Goal: Information Seeking & Learning: Learn about a topic

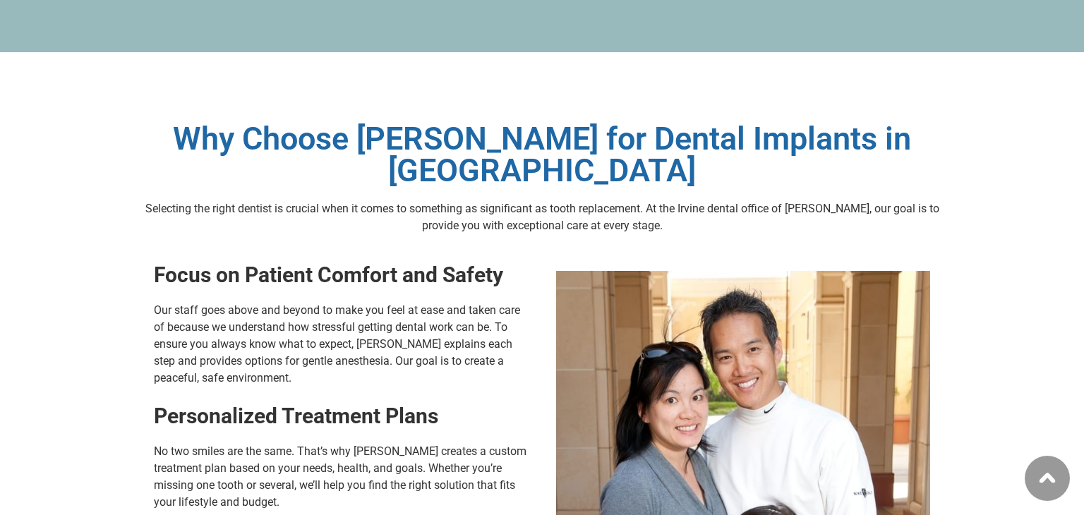
scroll to position [8212, 0]
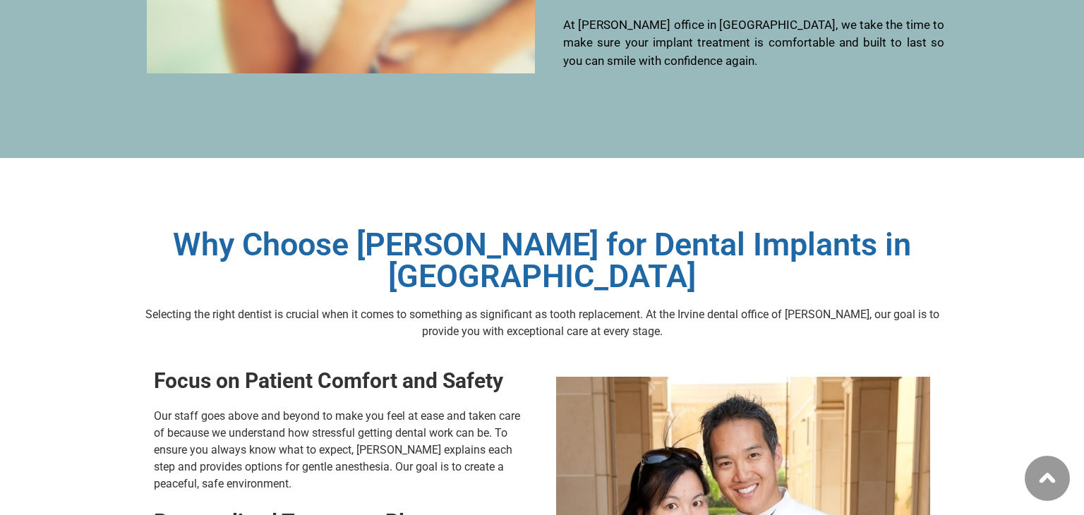
click at [726, 229] on h2 "Why Choose [PERSON_NAME] for Dental Implants in [GEOGRAPHIC_DATA]" at bounding box center [542, 261] width 805 height 64
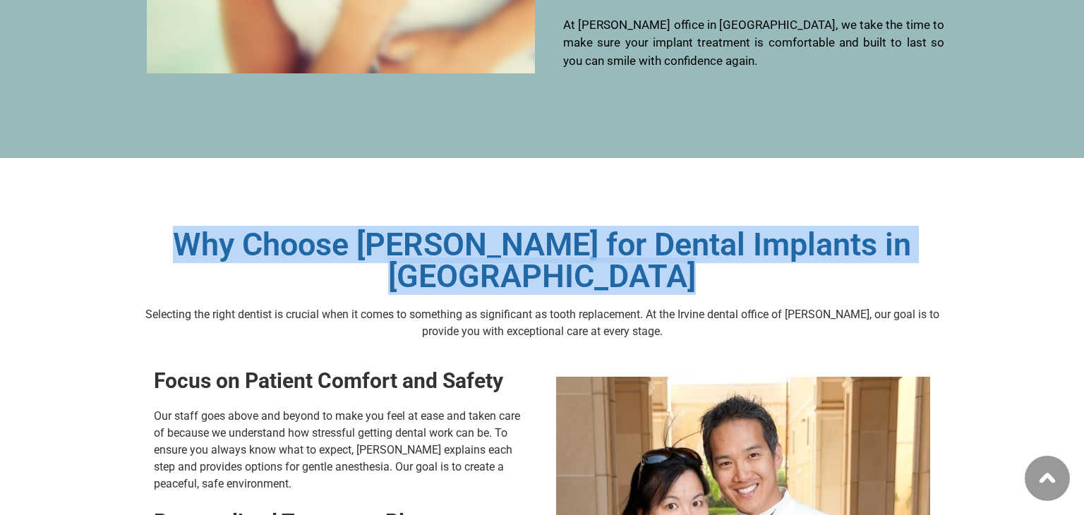
click at [726, 229] on h2 "Why Choose [PERSON_NAME] for Dental Implants in [GEOGRAPHIC_DATA]" at bounding box center [542, 261] width 805 height 64
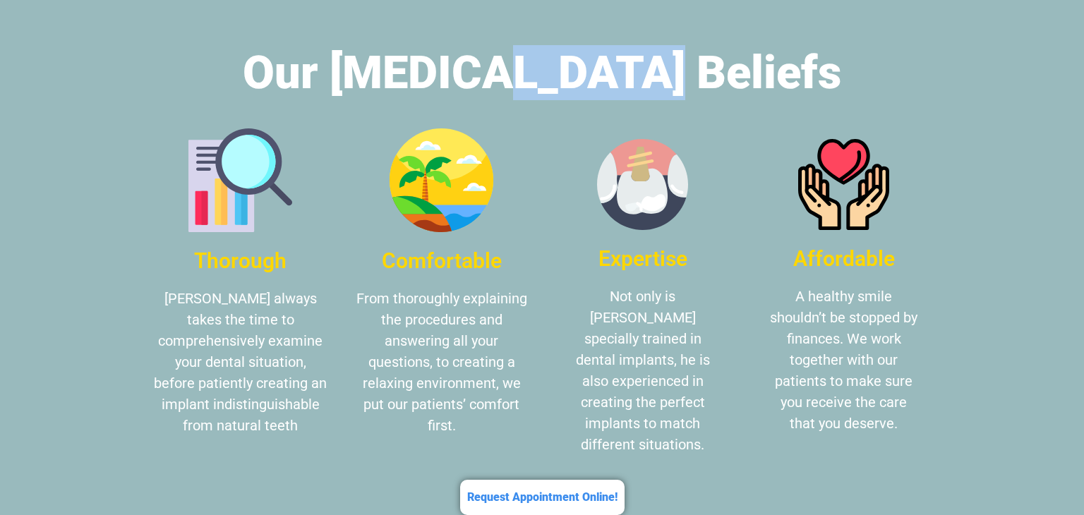
click at [569, 45] on h2 "Our [MEDICAL_DATA] Beliefs" at bounding box center [542, 72] width 805 height 55
copy h2 "Implant"
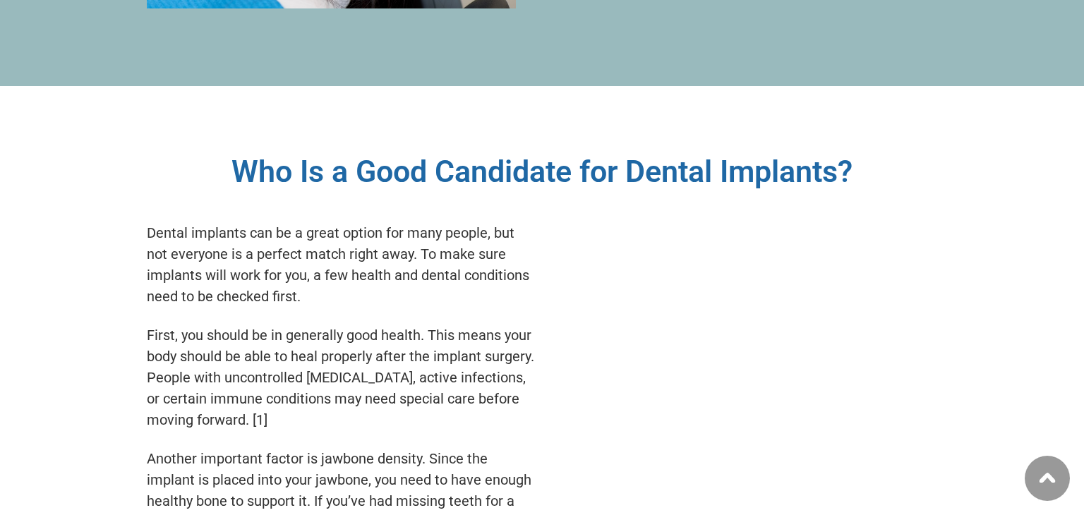
scroll to position [6841, 0]
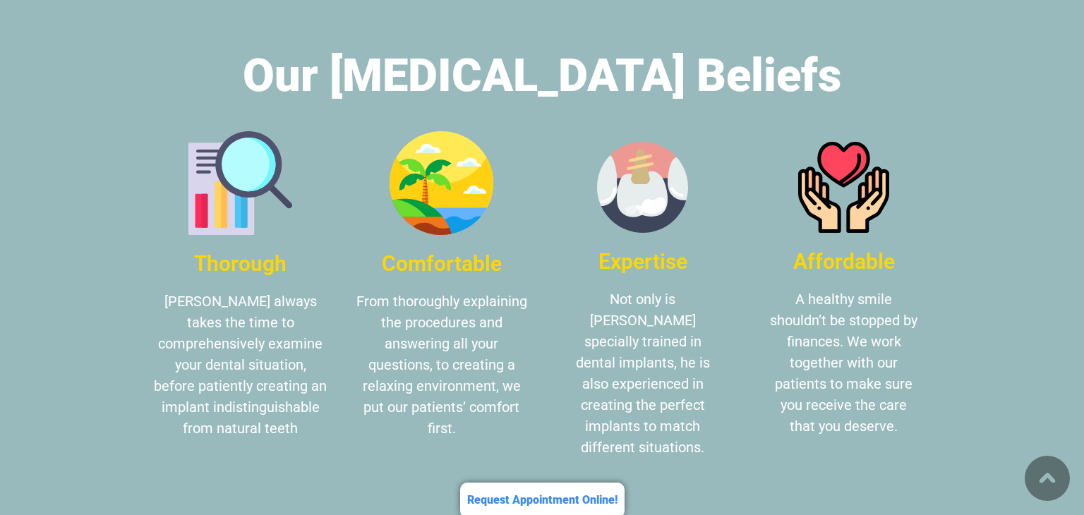
scroll to position [2731, 0]
